Goal: Transaction & Acquisition: Purchase product/service

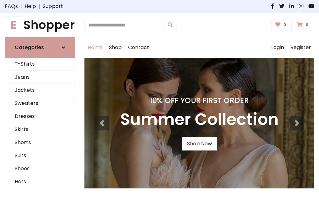
click at [159, 102] on h4 "10% Off Your First Order" at bounding box center [199, 100] width 158 height 9
click at [199, 144] on link "Shop Now" at bounding box center [200, 143] width 36 height 13
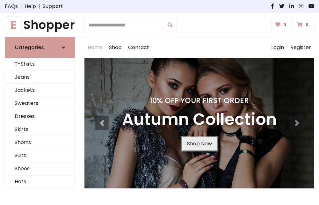
click at [199, 144] on link "Shop Now" at bounding box center [200, 143] width 36 height 13
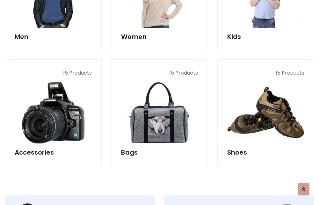
scroll to position [636, 0]
